Goal: Task Accomplishment & Management: Complete application form

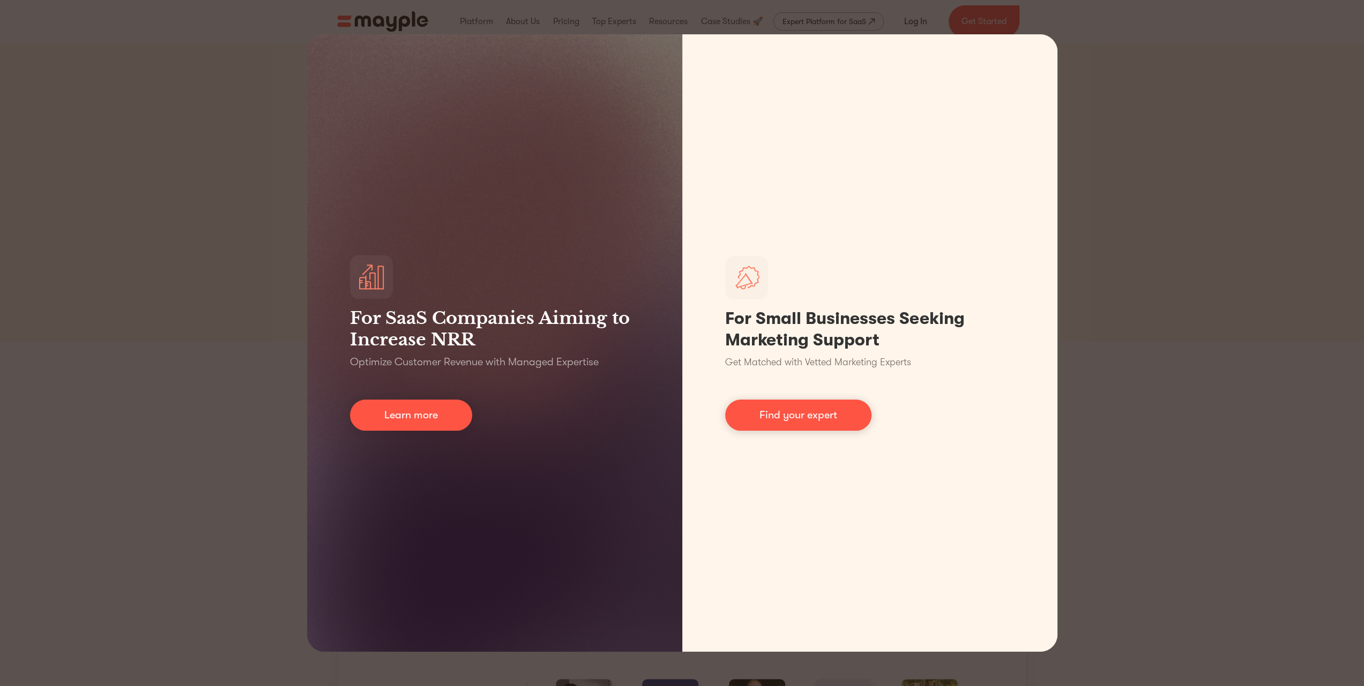
click at [1042, 33] on div "For SaaS Companies Aiming to Increase NRR Optimize Customer Revenue with Manage…" at bounding box center [682, 343] width 1364 height 686
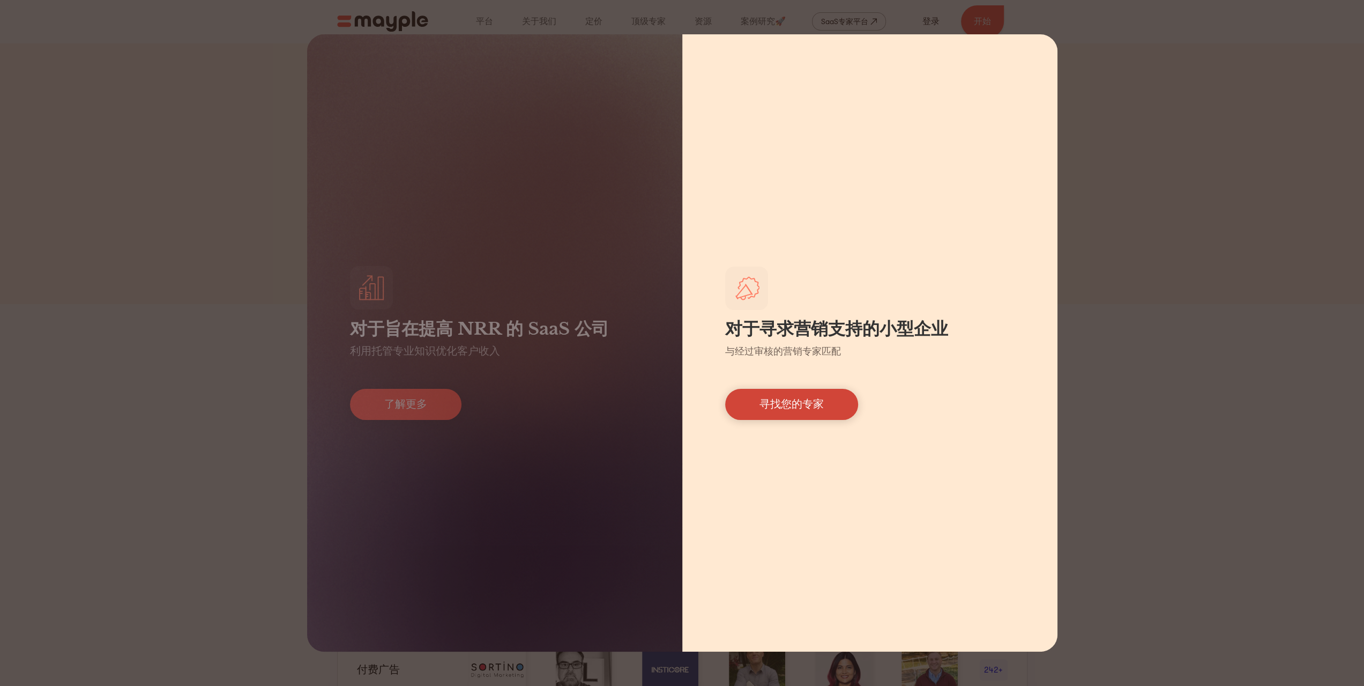
click at [806, 409] on font "寻找您的专家" at bounding box center [792, 404] width 64 height 12
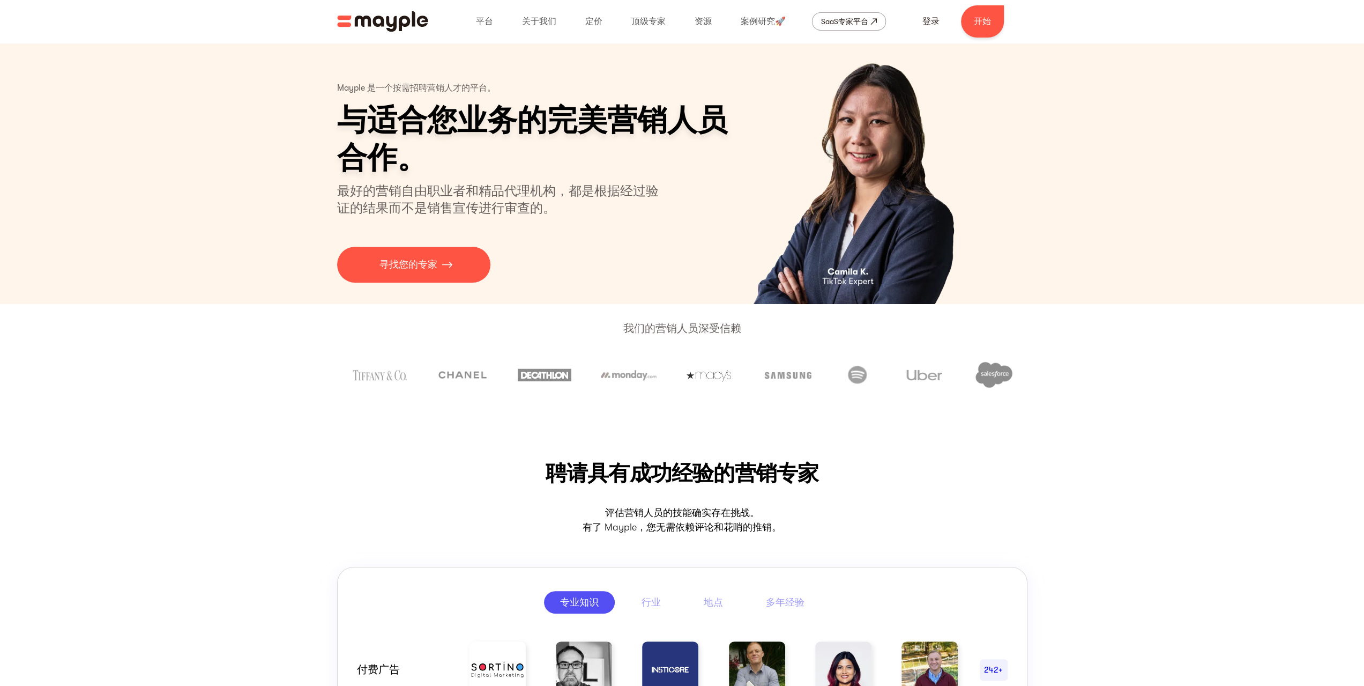
click at [368, 25] on img "家" at bounding box center [382, 21] width 91 height 20
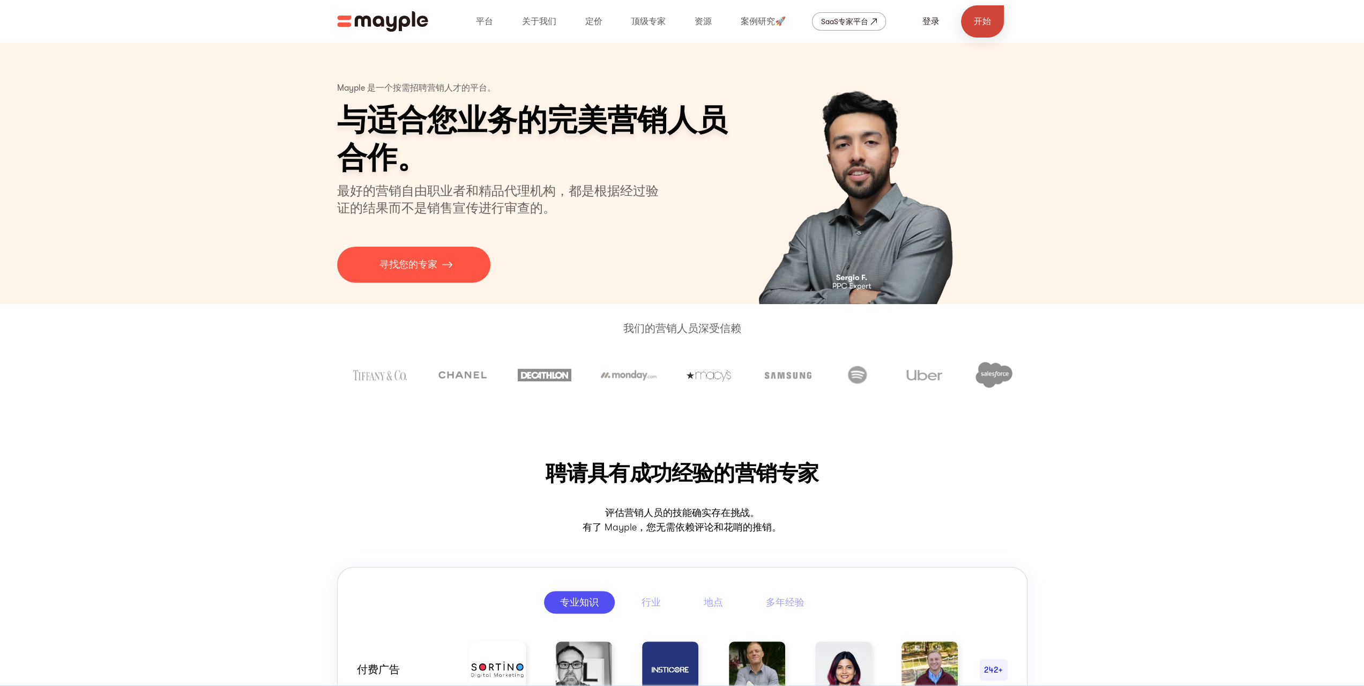
click at [964, 19] on link "开始" at bounding box center [982, 21] width 43 height 32
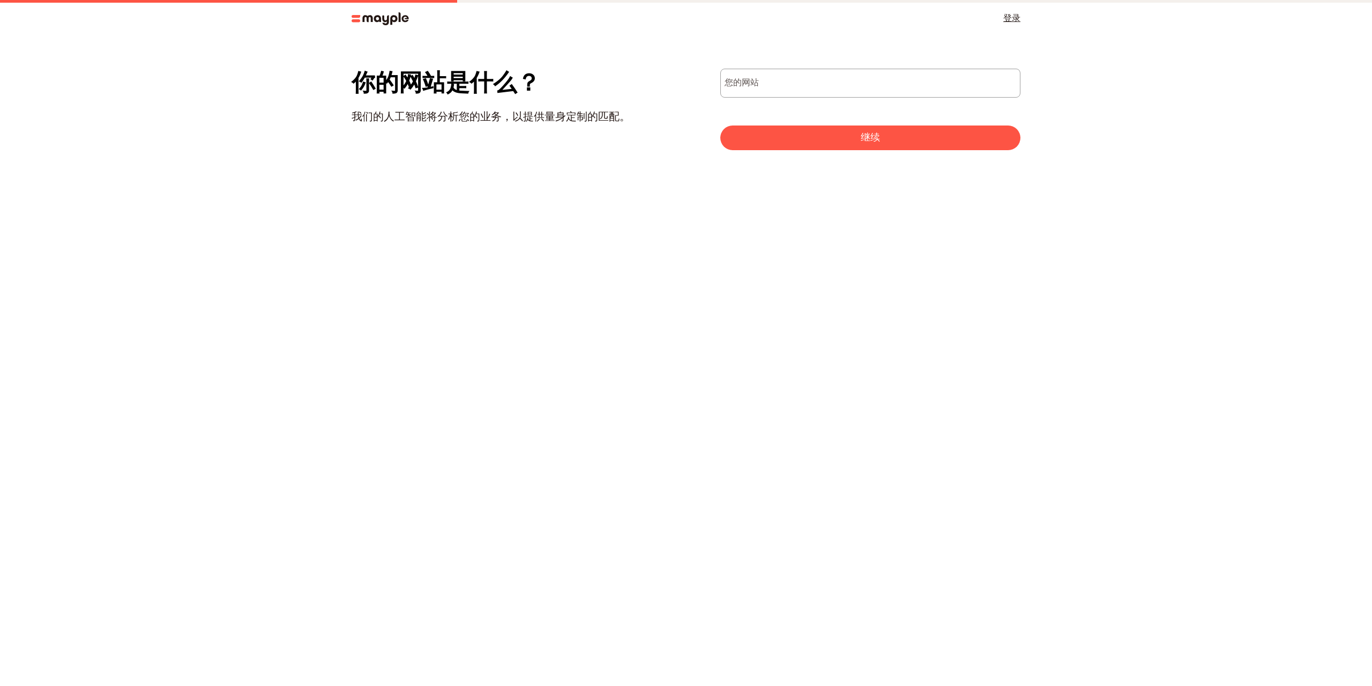
click at [479, 73] on font "你的网站是什么？" at bounding box center [446, 82] width 189 height 27
